Goal: Check status: Check status

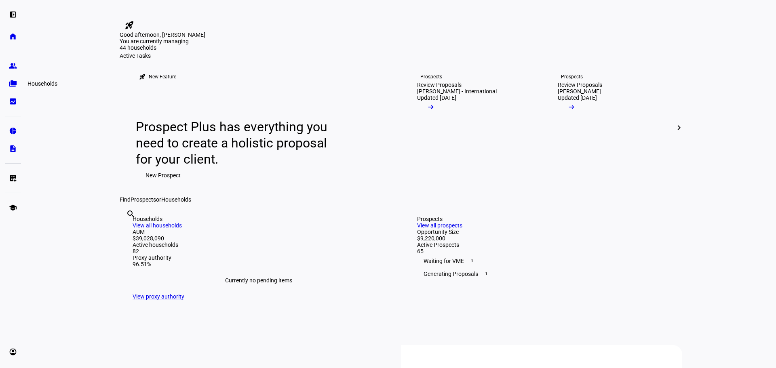
drag, startPoint x: 13, startPoint y: 84, endPoint x: 20, endPoint y: 82, distance: 6.6
click at [13, 84] on eth-mat-symbol "folder_copy" at bounding box center [13, 84] width 8 height 8
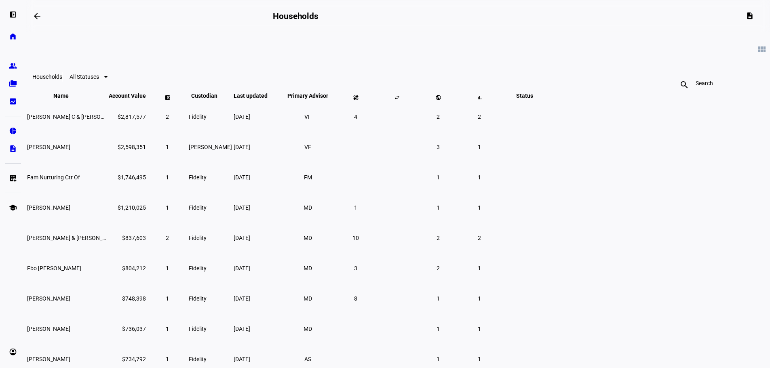
click at [696, 87] on input at bounding box center [719, 83] width 47 height 6
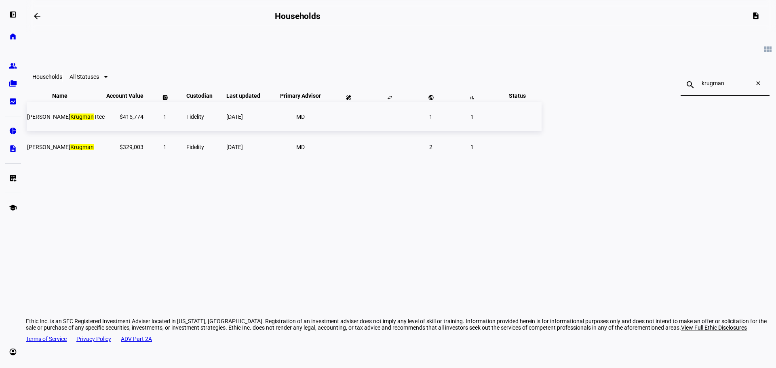
type input "krugman"
click at [94, 120] on mark "Krugman" at bounding box center [81, 117] width 23 height 6
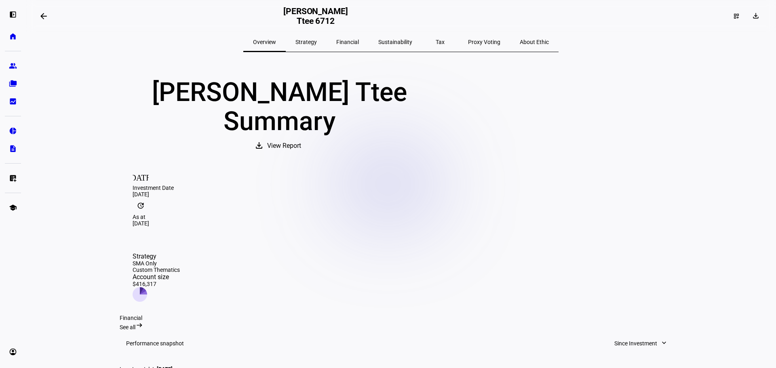
click at [317, 37] on span "Strategy" at bounding box center [306, 41] width 21 height 19
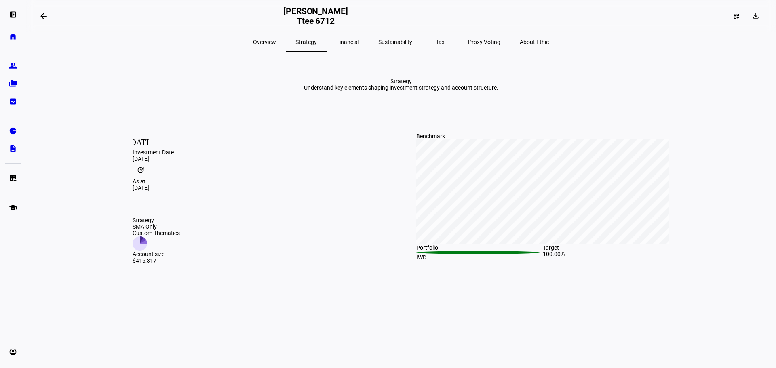
click at [276, 40] on span "Overview" at bounding box center [264, 42] width 23 height 6
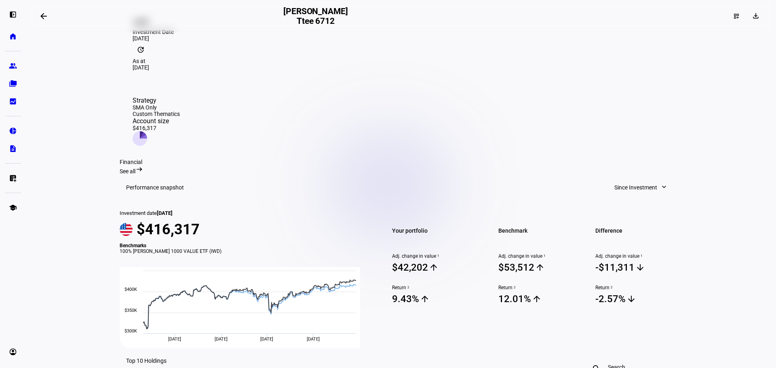
scroll to position [121, 0]
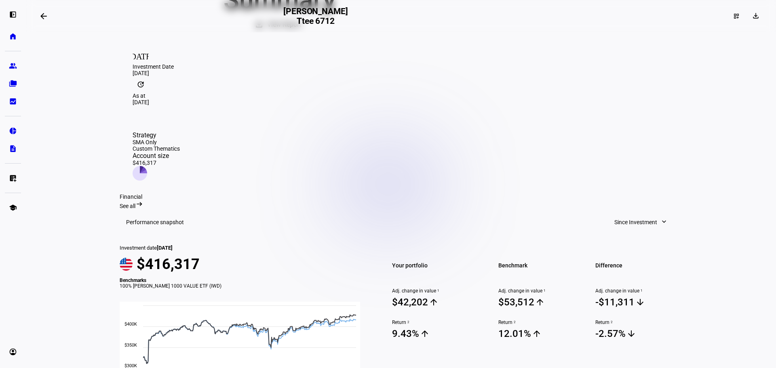
click at [659, 214] on span at bounding box center [641, 222] width 70 height 16
click at [656, 209] on div "Month to Date" at bounding box center [637, 210] width 67 height 6
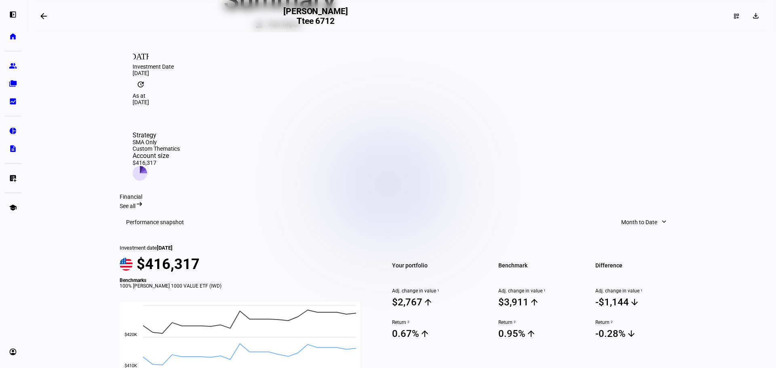
click at [653, 214] on span at bounding box center [644, 222] width 63 height 16
click at [651, 215] on button "Month to Date check" at bounding box center [645, 210] width 77 height 19
click at [642, 214] on span "Month to Date" at bounding box center [639, 222] width 36 height 16
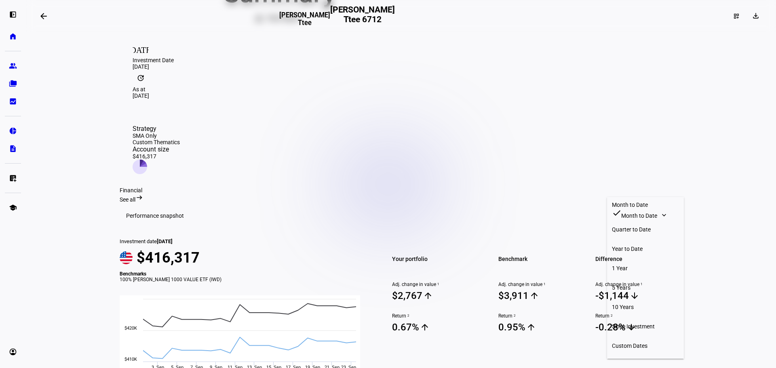
click at [646, 246] on div "Year to Date" at bounding box center [645, 249] width 67 height 6
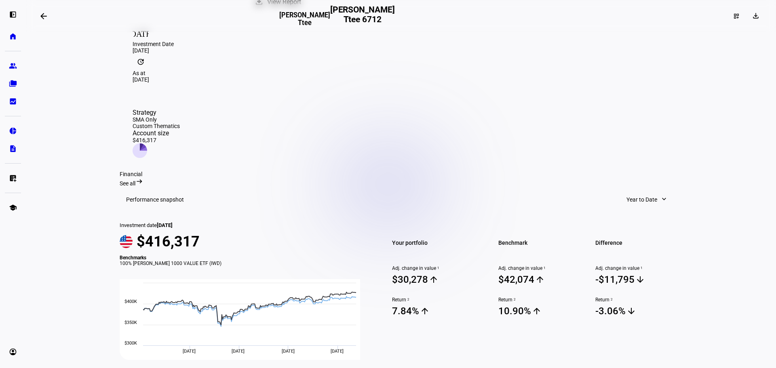
scroll to position [162, 0]
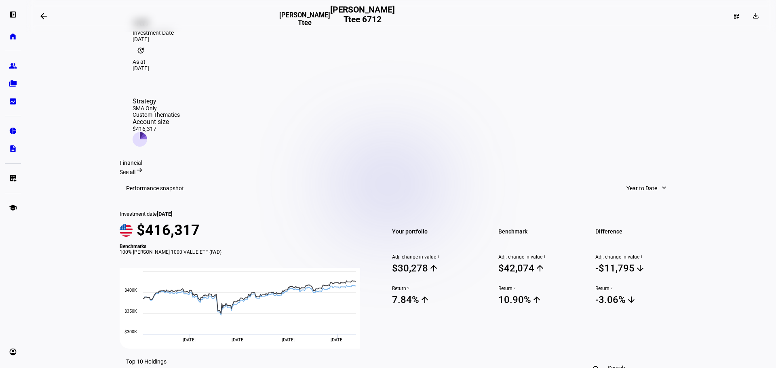
drag, startPoint x: 70, startPoint y: 139, endPoint x: 383, endPoint y: 35, distance: 330.3
click at [70, 139] on eth-layout-page-content "arrow_backwards [PERSON_NAME] Ttee [PERSON_NAME] Ttee 6712 dashboard_customize …" at bounding box center [401, 184] width 750 height 368
